Goal: Browse casually

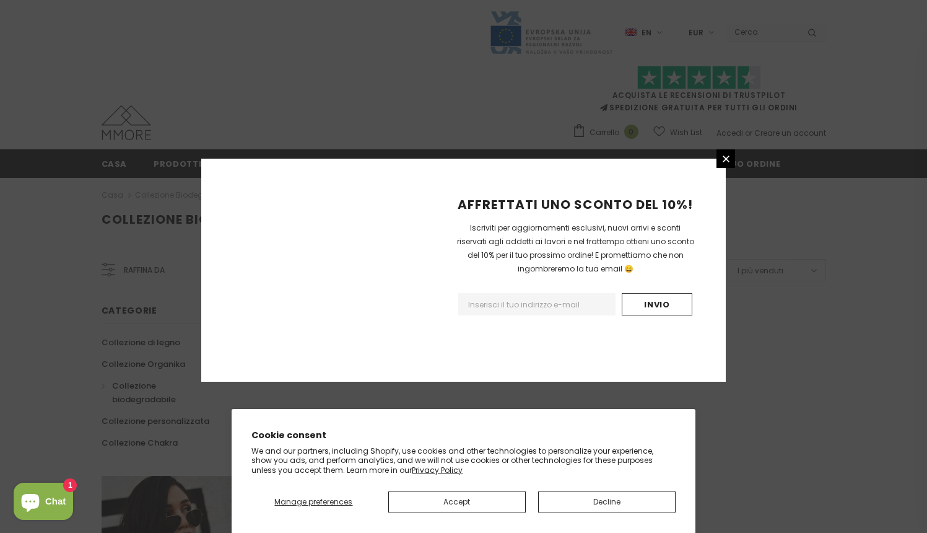
scroll to position [737, 0]
